Goal: Task Accomplishment & Management: Complete application form

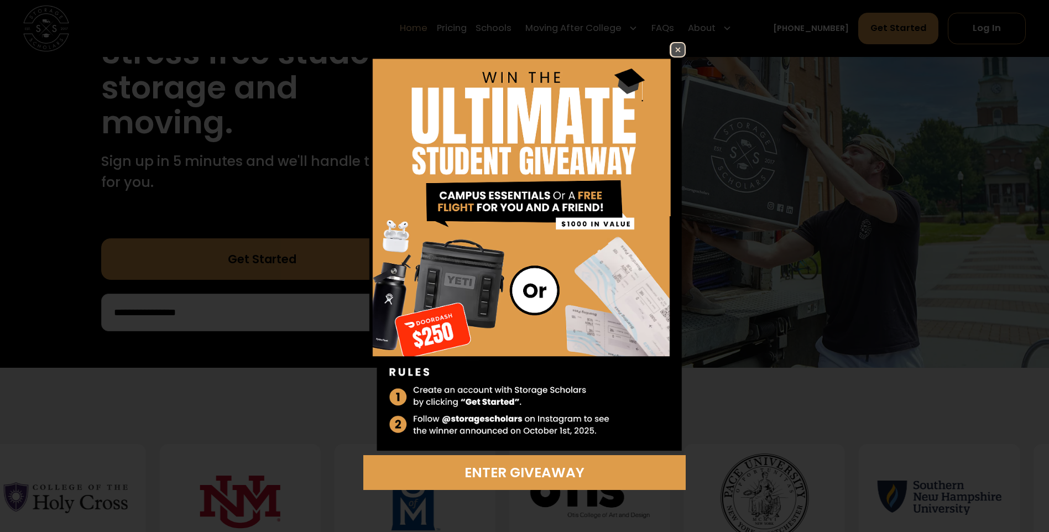
scroll to position [609, 0]
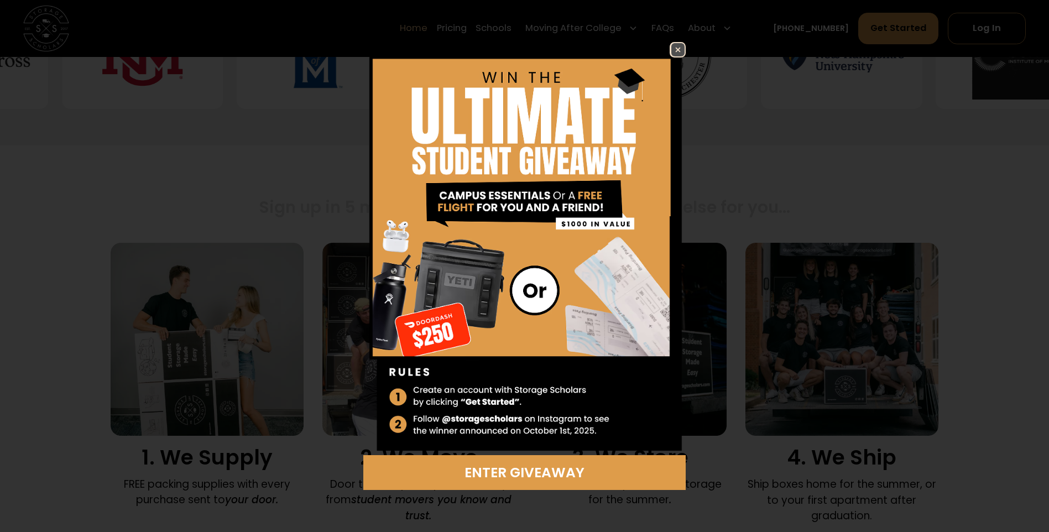
click at [679, 44] on img at bounding box center [678, 49] width 13 height 13
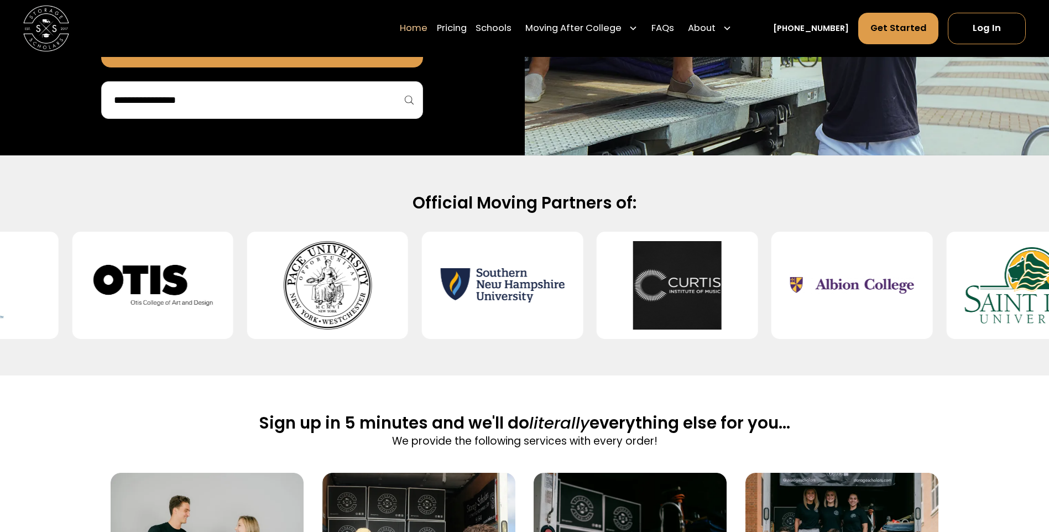
scroll to position [55, 0]
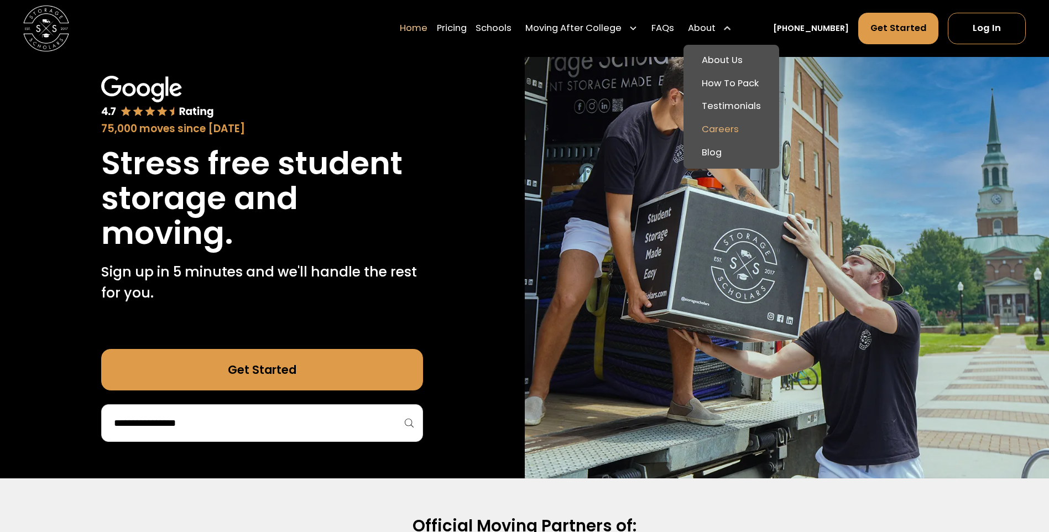
click at [745, 126] on link "Careers" at bounding box center [731, 129] width 87 height 23
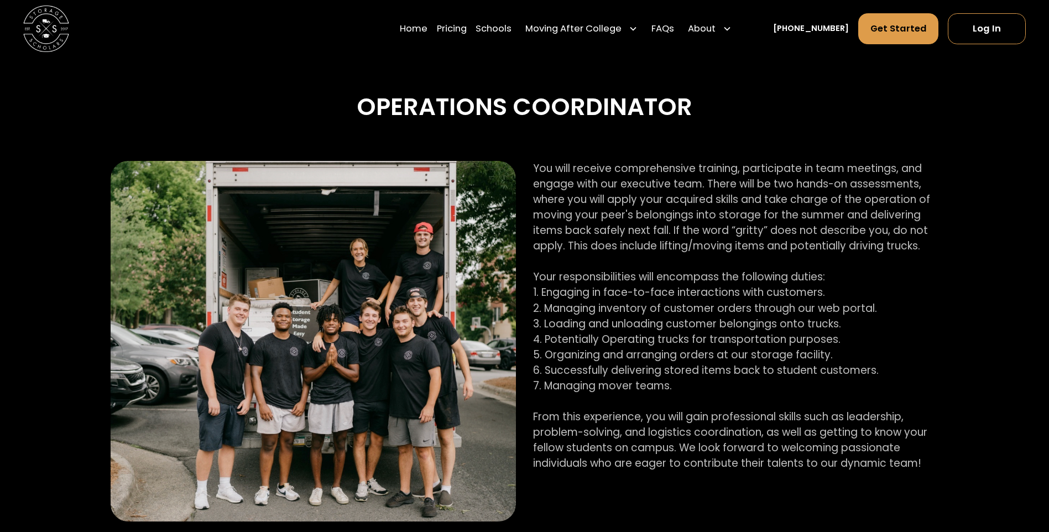
scroll to position [609, 0]
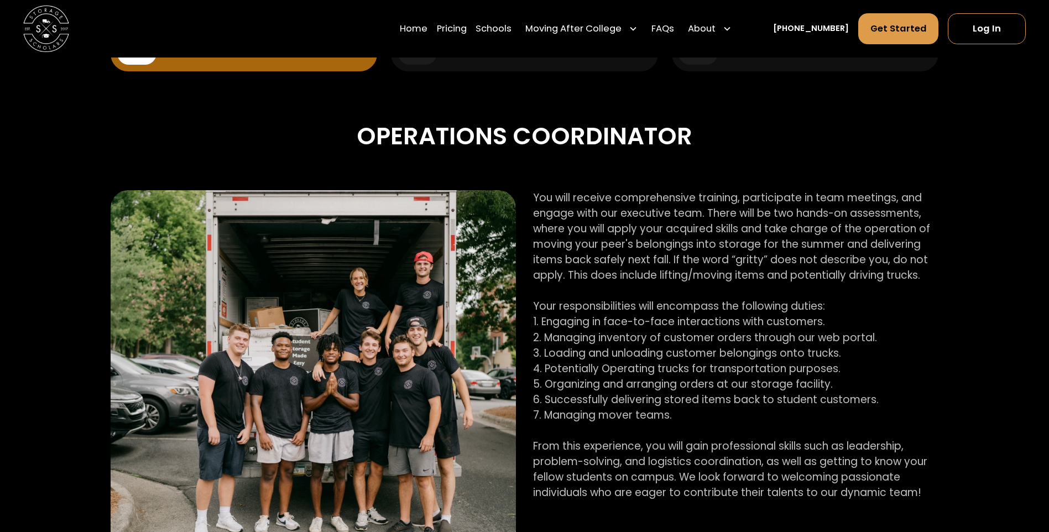
click at [727, 277] on p "You will receive comprehensive training, participate in team meetings, and enga…" at bounding box center [736, 345] width 406 height 311
click at [727, 278] on p "You will receive comprehensive training, participate in team meetings, and enga…" at bounding box center [736, 345] width 406 height 311
click at [673, 287] on p "You will receive comprehensive training, participate in team meetings, and enga…" at bounding box center [736, 345] width 406 height 311
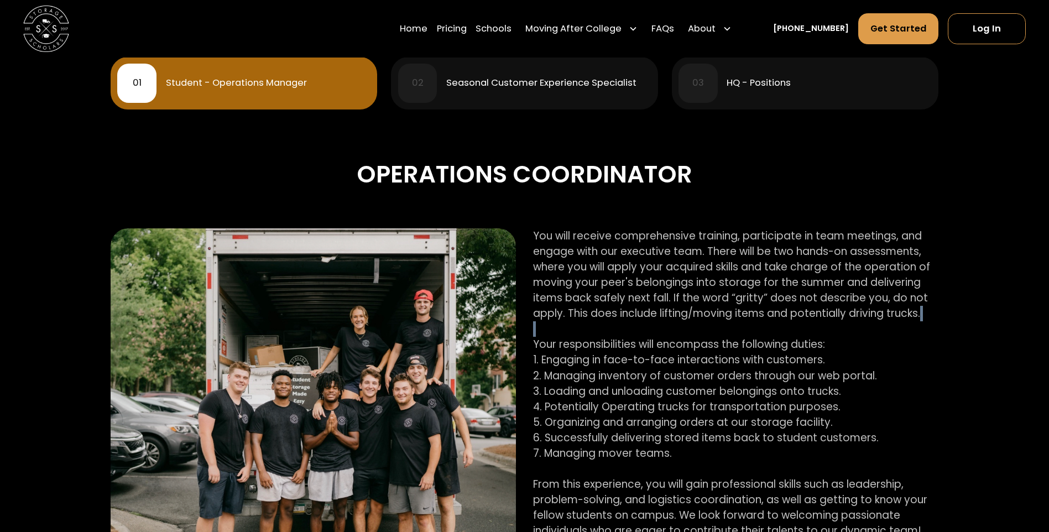
scroll to position [443, 0]
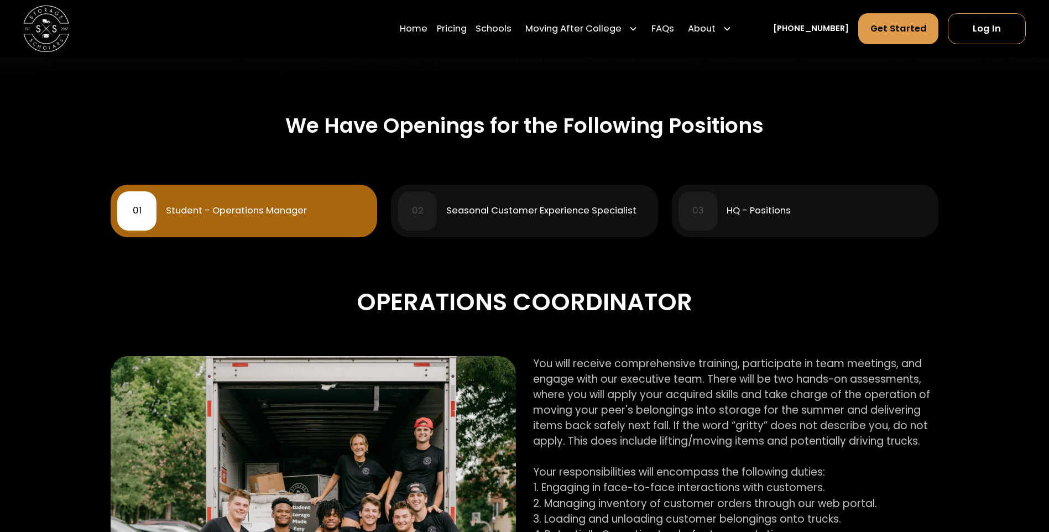
click at [648, 304] on div "Operations Coordinator" at bounding box center [525, 302] width 828 height 38
drag, startPoint x: 640, startPoint y: 307, endPoint x: 635, endPoint y: 308, distance: 5.6
drag, startPoint x: 635, startPoint y: 308, endPoint x: 560, endPoint y: 303, distance: 74.3
click at [563, 303] on div "Operations Coordinator" at bounding box center [525, 302] width 828 height 38
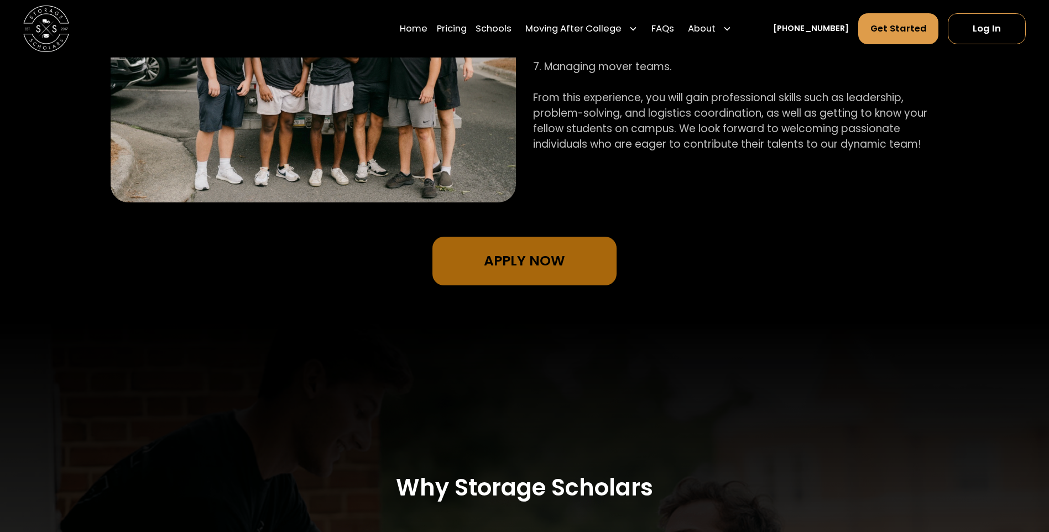
scroll to position [885, 0]
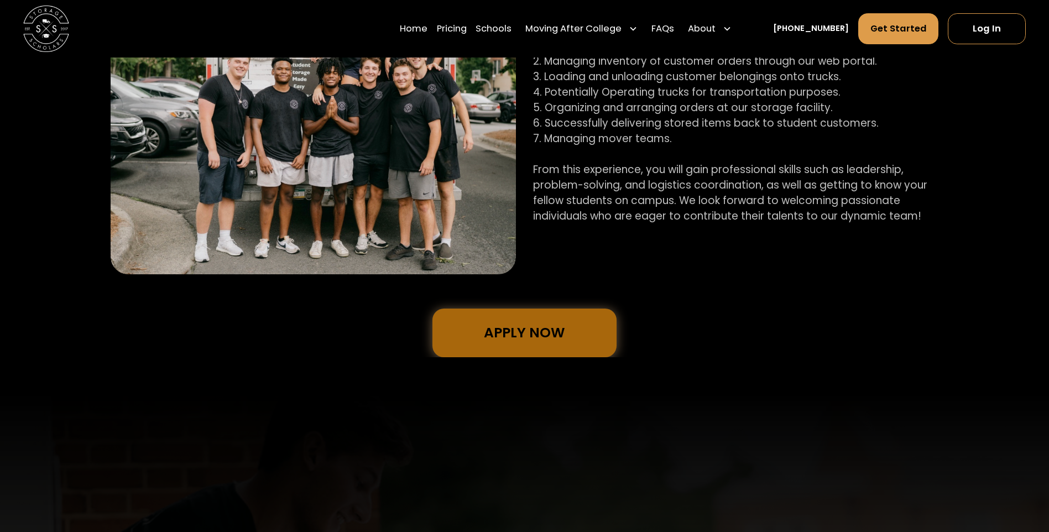
click at [550, 330] on link "Apply Now" at bounding box center [525, 333] width 184 height 48
